Goal: Task Accomplishment & Management: Use online tool/utility

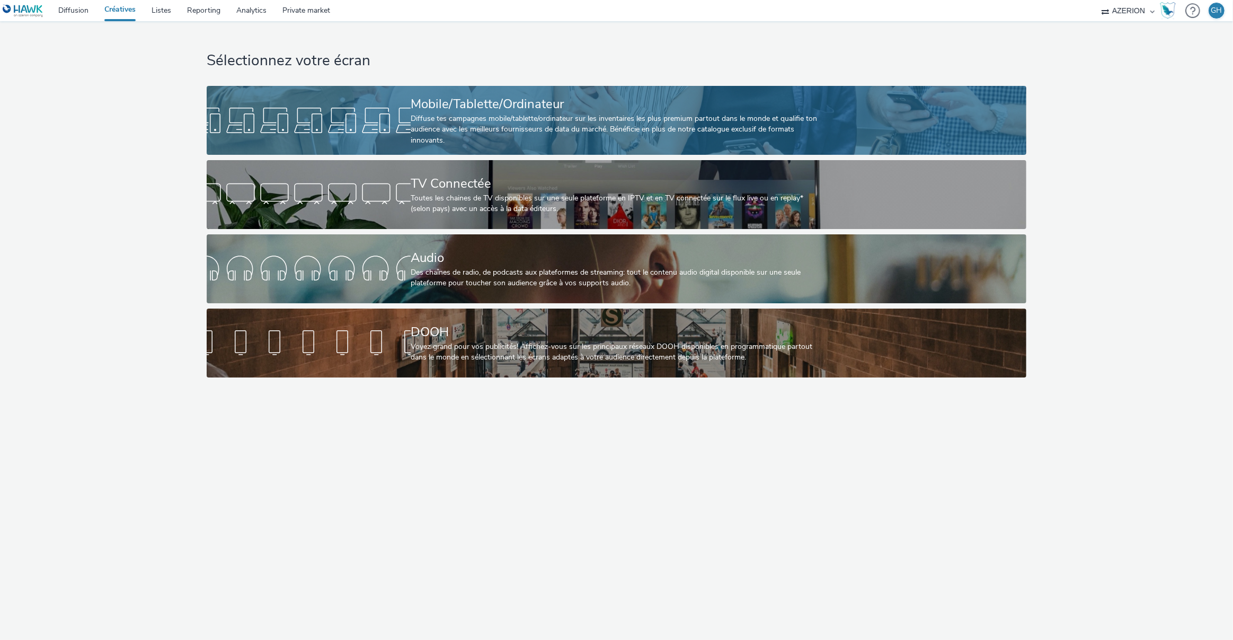
click at [320, 115] on div at bounding box center [309, 120] width 204 height 34
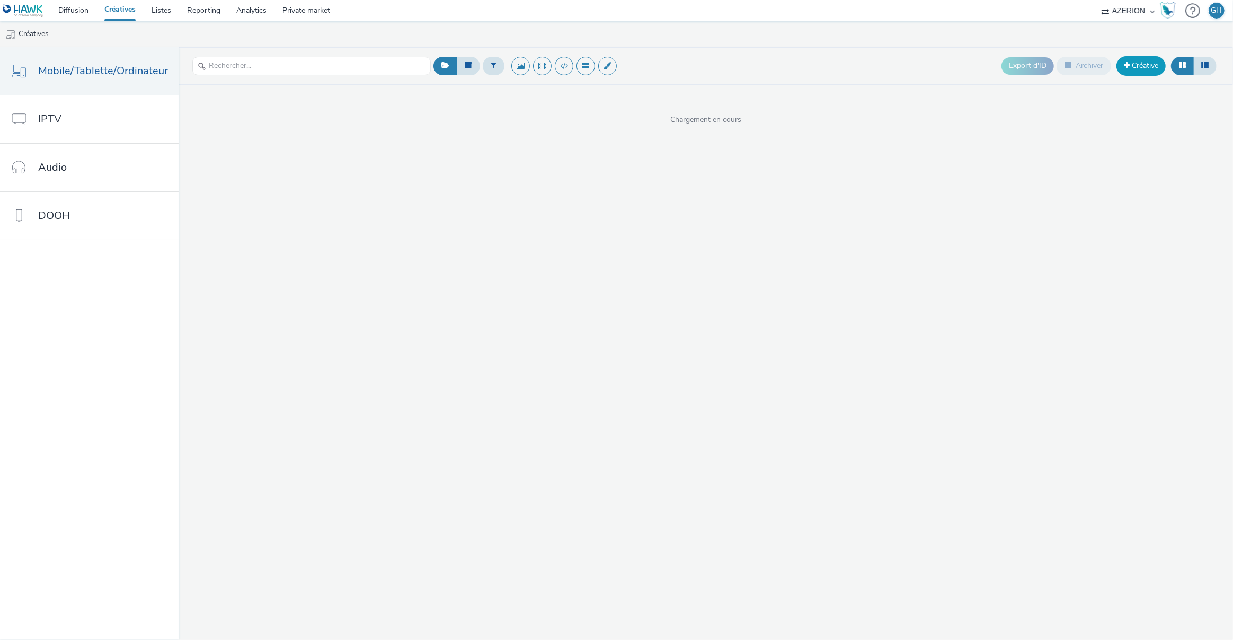
click at [1139, 67] on link "Créative" at bounding box center [1141, 65] width 49 height 19
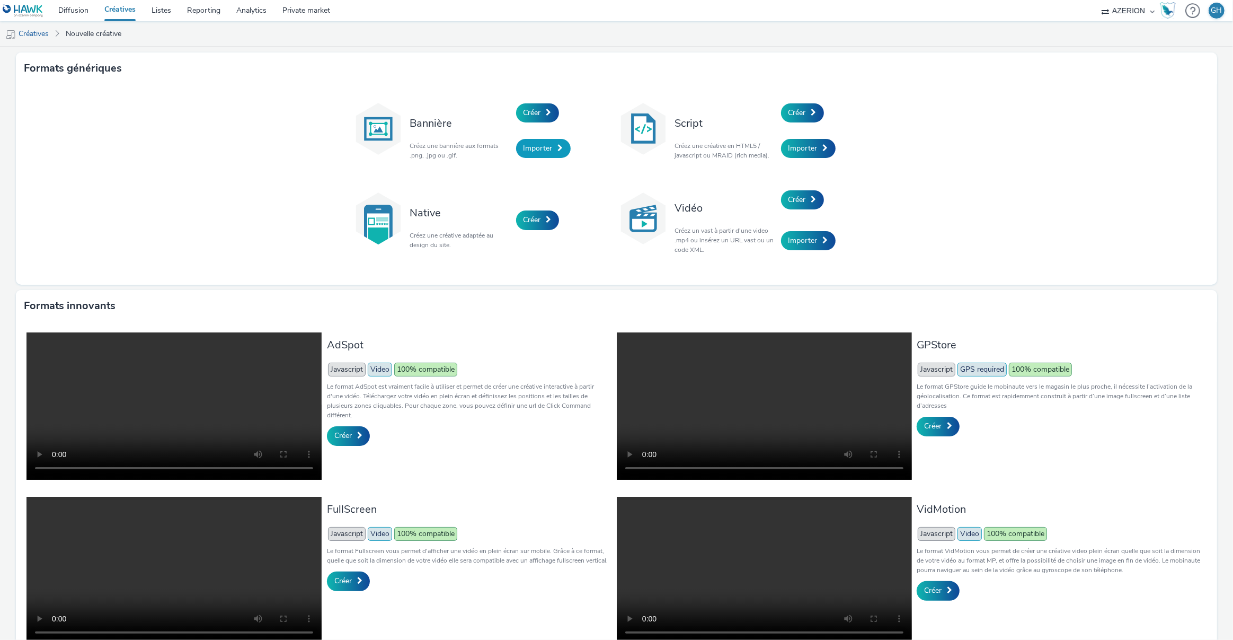
click at [548, 150] on link "Importer" at bounding box center [543, 148] width 55 height 19
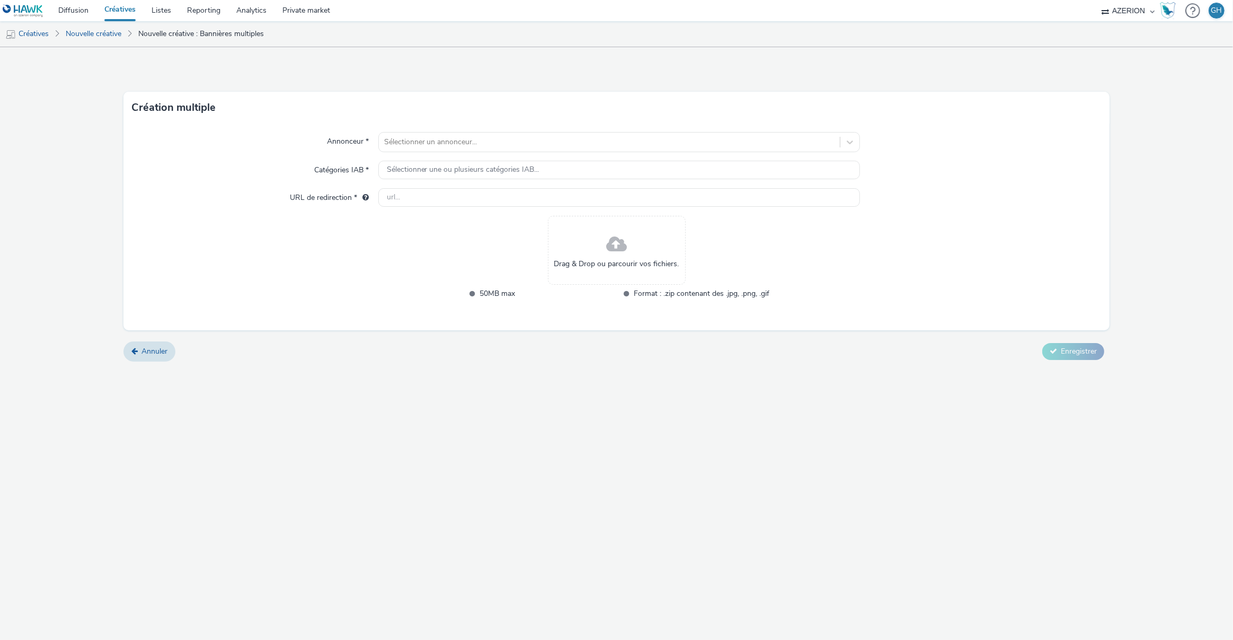
click at [548, 150] on div "Sélectionner un annonceur..." at bounding box center [610, 142] width 462 height 17
type input "lynk"
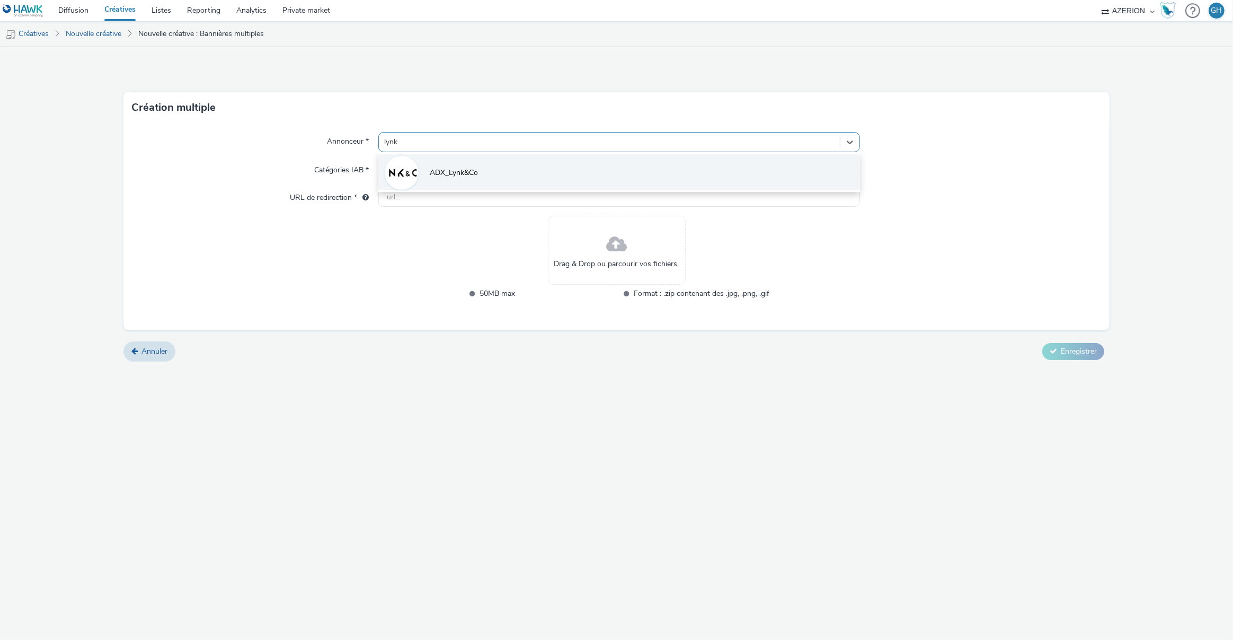
click at [555, 184] on li "ADX_Lynk&Co" at bounding box center [619, 172] width 482 height 36
type input "[URL][DOMAIN_NAME]"
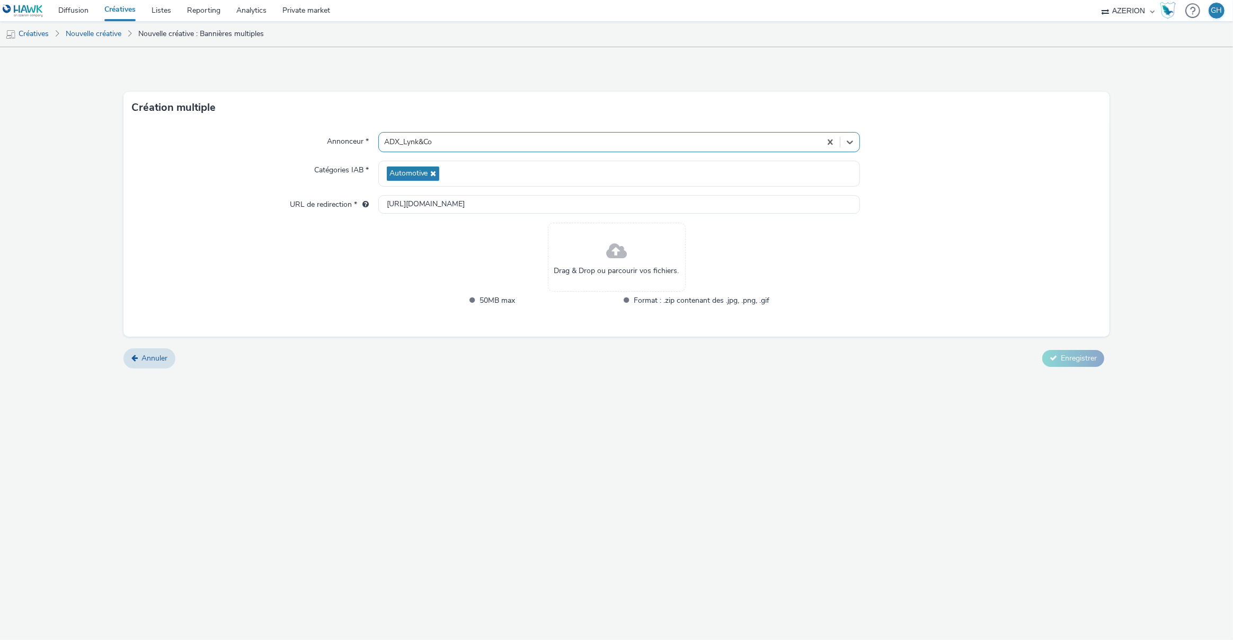
click at [618, 270] on span "Drag & Drop ou parcourir vos fichiers." at bounding box center [616, 271] width 125 height 11
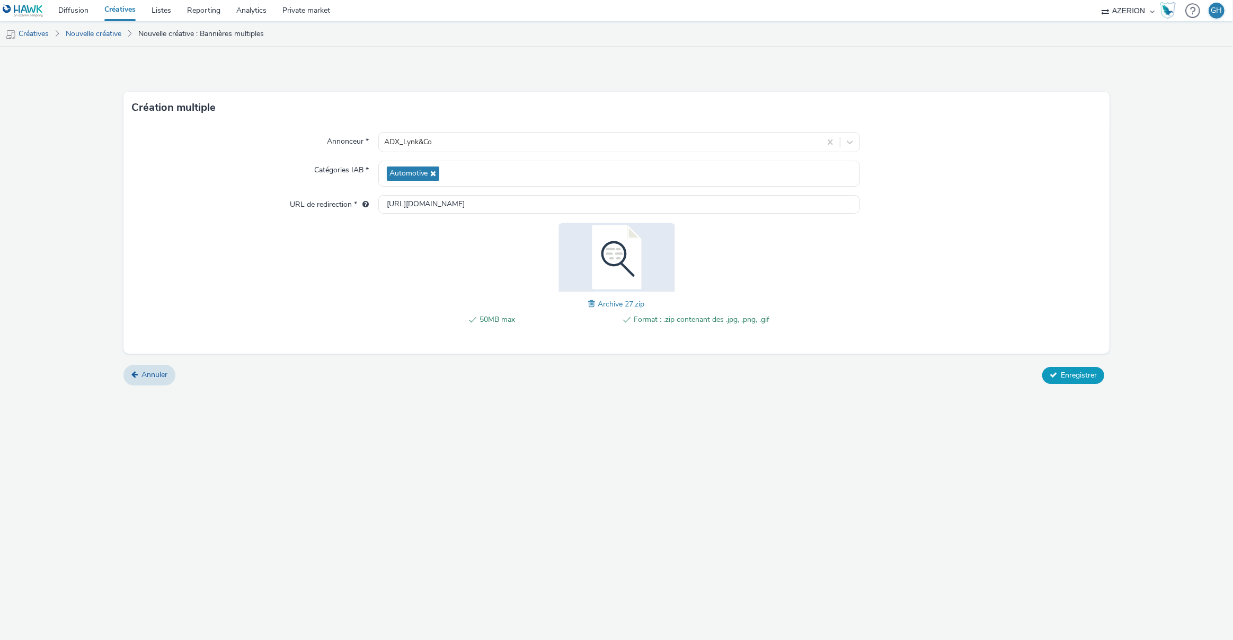
click at [1078, 375] on span "Enregistrer" at bounding box center [1079, 375] width 36 height 10
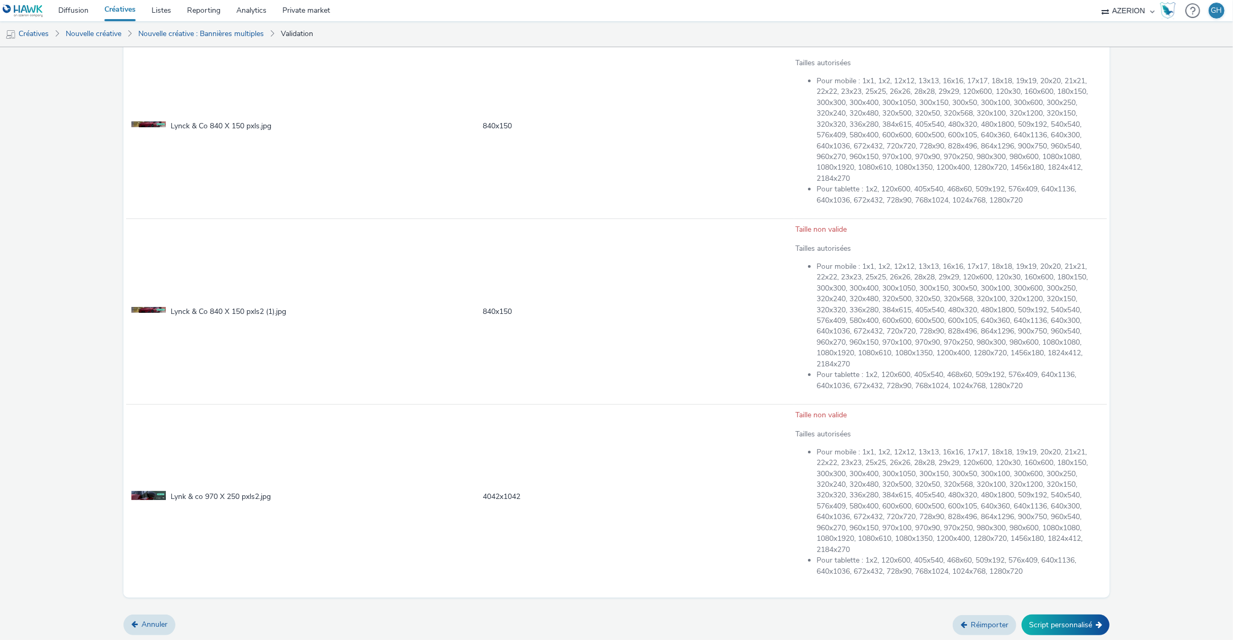
scroll to position [563, 0]
